Goal: Task Accomplishment & Management: Complete application form

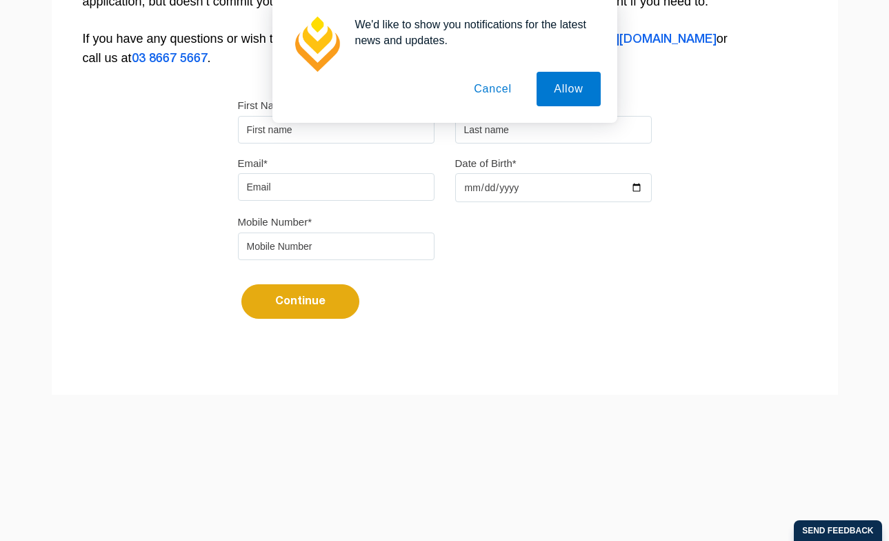
click at [294, 123] on input "First Name*" at bounding box center [336, 130] width 197 height 28
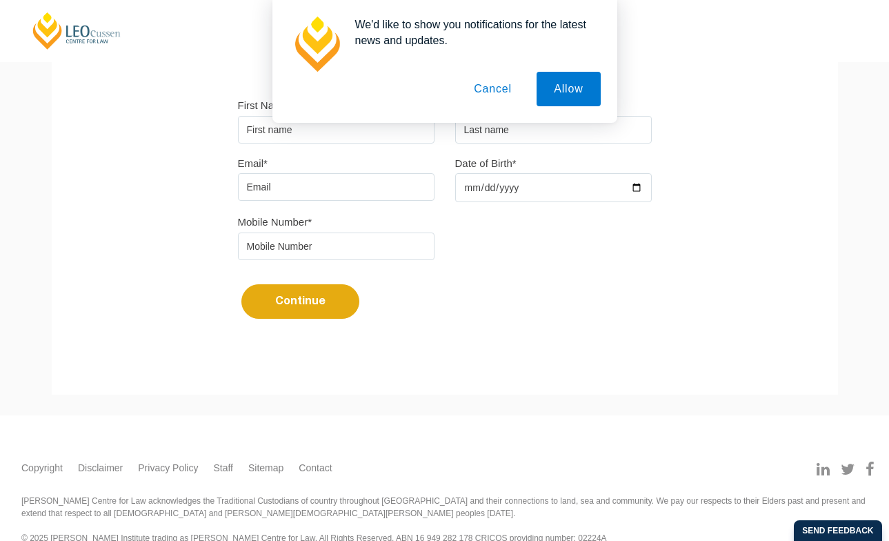
click at [490, 81] on button "Cancel" at bounding box center [493, 89] width 72 height 34
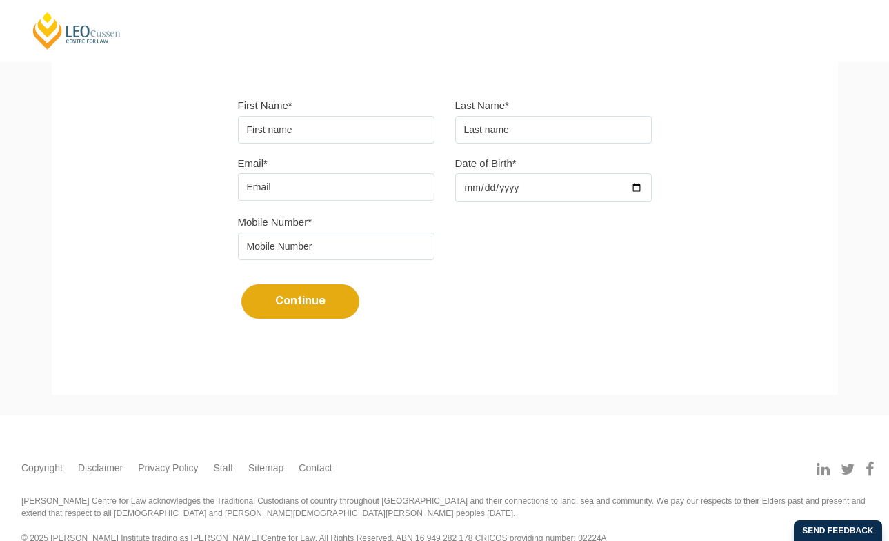
click at [301, 132] on input "First Name*" at bounding box center [336, 130] width 197 height 28
type input "Natali"
click at [499, 126] on input "text" at bounding box center [553, 130] width 197 height 28
type input "[PERSON_NAME]"
click at [337, 192] on input "Email*" at bounding box center [336, 187] width 197 height 28
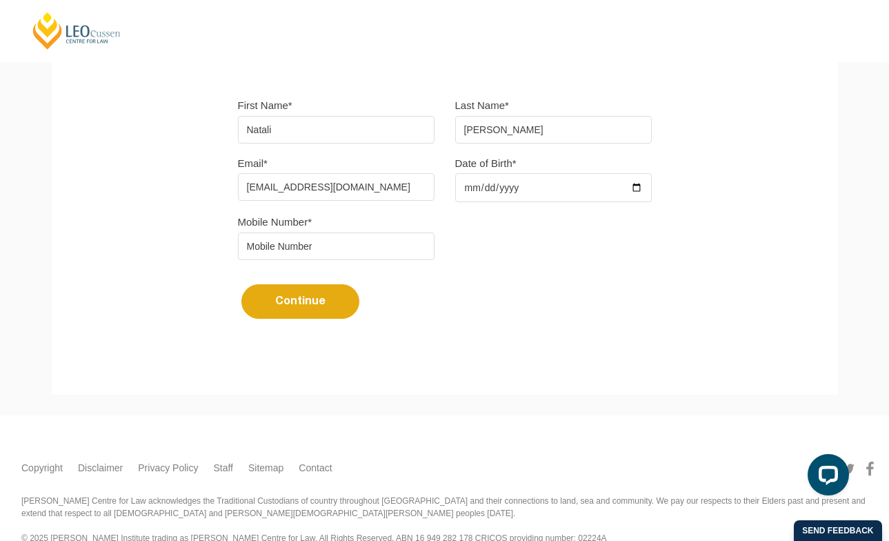
type input "[EMAIL_ADDRESS][DOMAIN_NAME]"
click at [517, 190] on input "Date of Birth*" at bounding box center [553, 187] width 197 height 29
click at [635, 185] on input "Date of Birth*" at bounding box center [553, 187] width 197 height 29
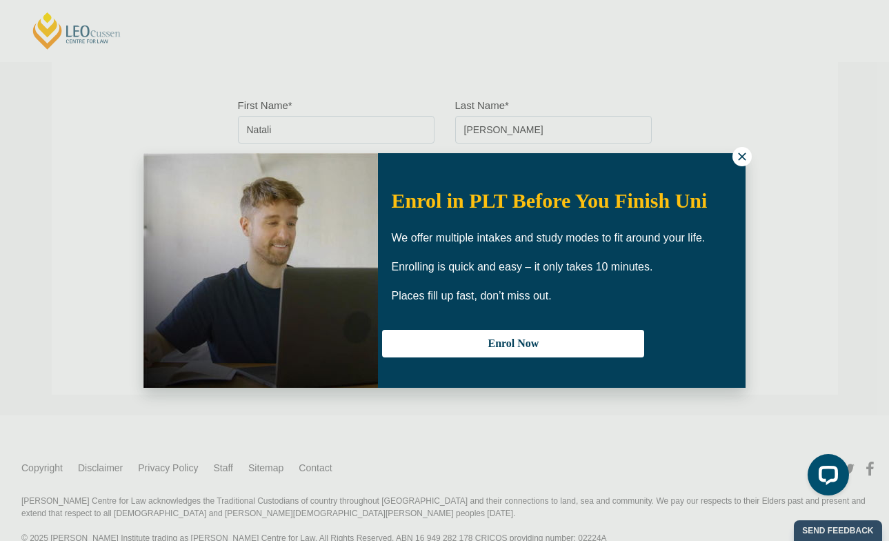
type input "[DATE]"
click at [746, 154] on icon at bounding box center [742, 156] width 12 height 12
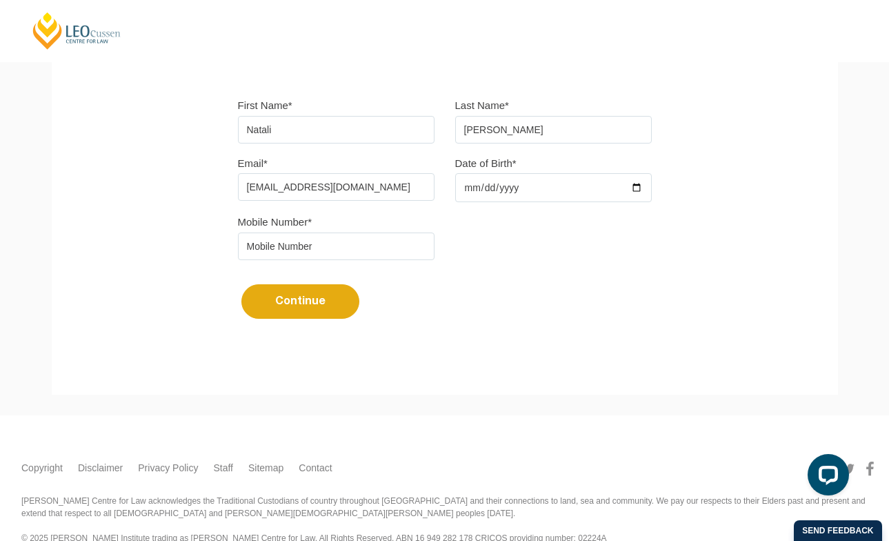
click at [341, 249] on input "tel" at bounding box center [336, 246] width 197 height 28
type input "0478193182"
click at [301, 303] on button "Continue" at bounding box center [300, 301] width 118 height 34
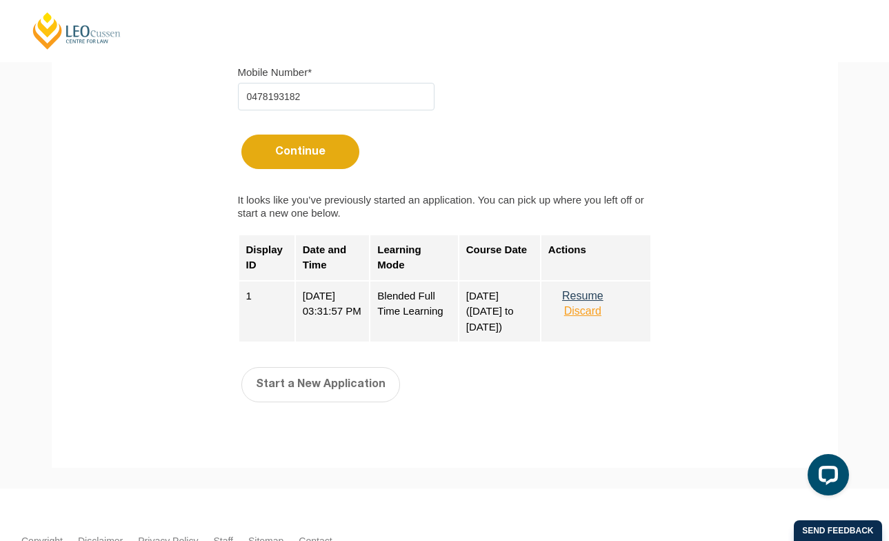
scroll to position [537, 0]
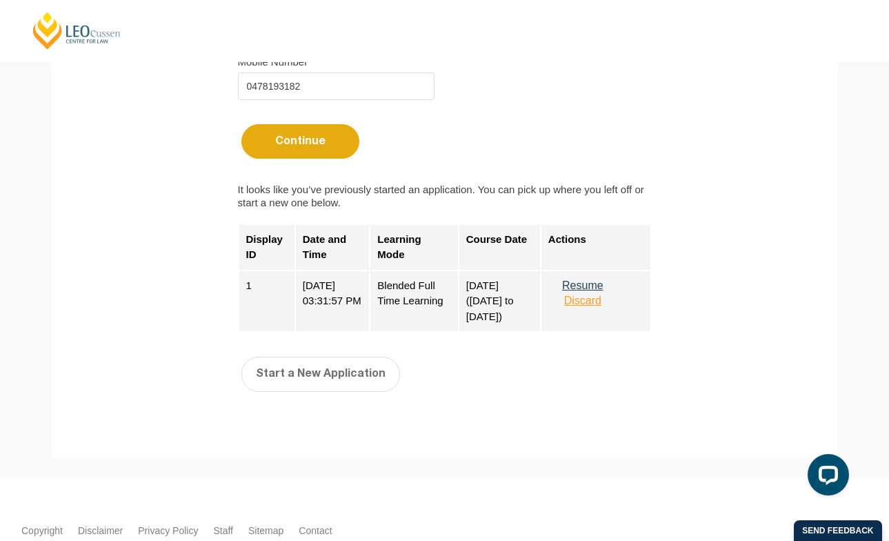
click at [599, 290] on button "Resume" at bounding box center [582, 285] width 69 height 12
